Goal: Contribute content: Contribute content

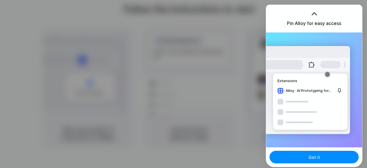
click at [291, 117] on div "Extensions Alloy · AI Prototyping for..." at bounding box center [306, 90] width 87 height 88
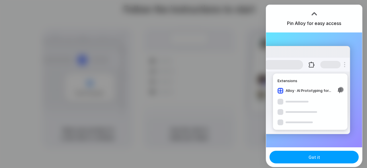
click at [297, 154] on button "Got it" at bounding box center [313, 156] width 89 height 13
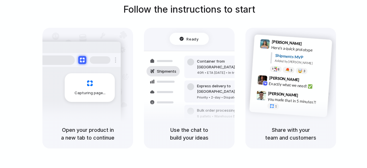
click at [183, 84] on div at bounding box center [183, 84] width 0 height 0
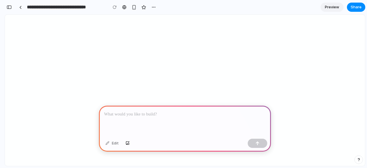
click at [153, 114] on p at bounding box center [185, 114] width 162 height 7
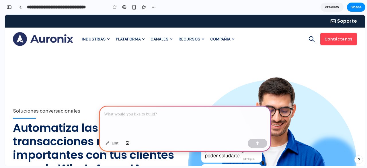
click at [125, 111] on p at bounding box center [185, 114] width 162 height 7
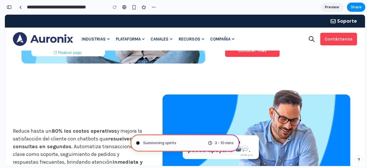
scroll to position [918, 0]
